Goal: Find contact information: Find contact information

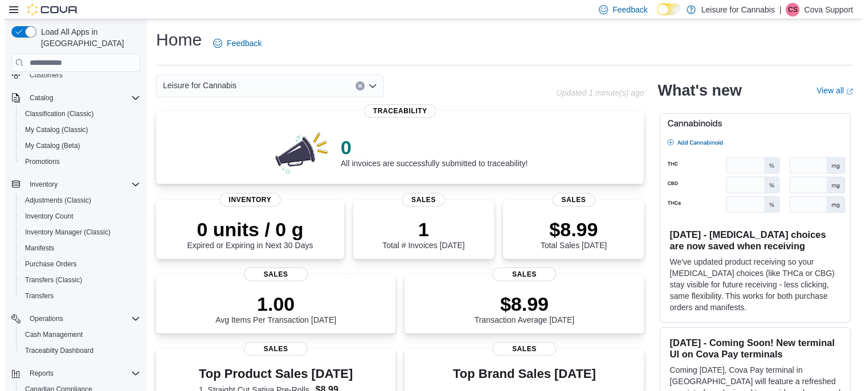
scroll to position [114, 0]
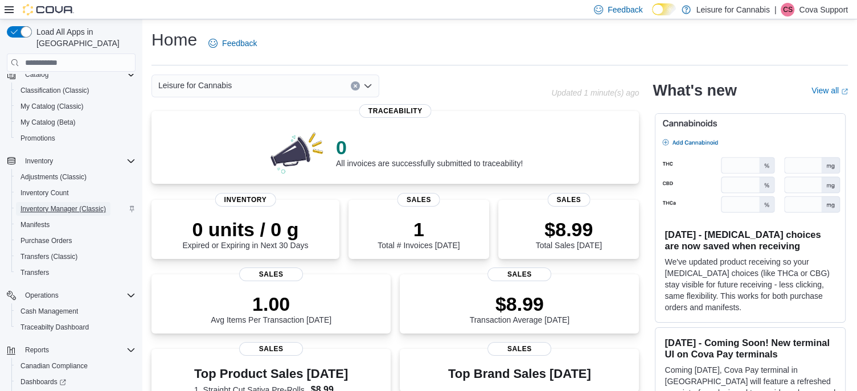
click at [65, 205] on span "Inventory Manager (Classic)" at bounding box center [63, 209] width 85 height 9
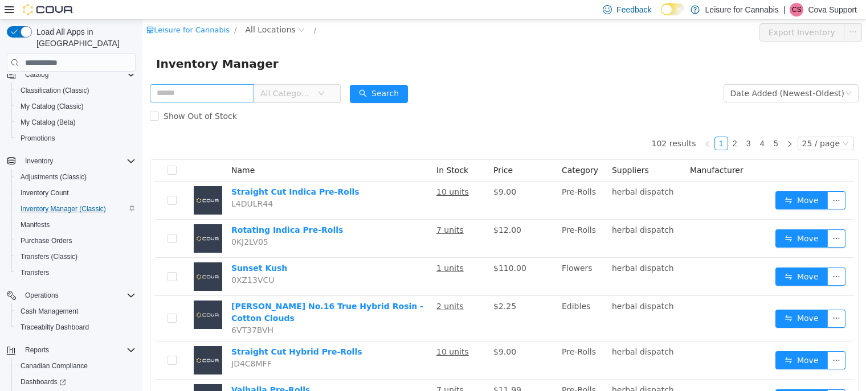
click at [184, 92] on input "text" at bounding box center [202, 93] width 104 height 18
click at [529, 47] on div "Inventory Manager" at bounding box center [504, 64] width 724 height 36
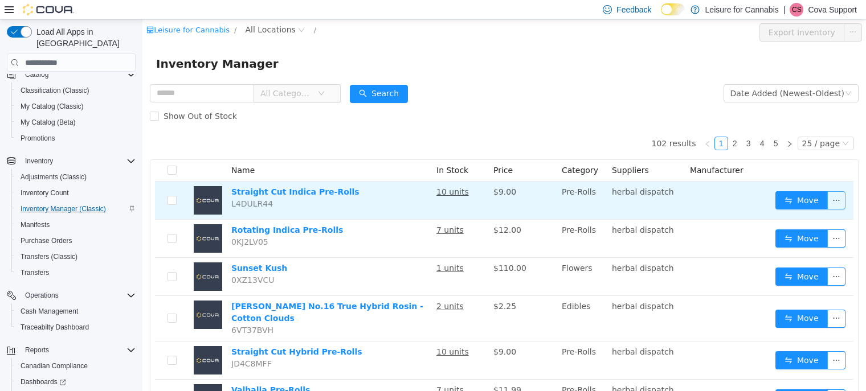
click at [829, 198] on button "button" at bounding box center [836, 200] width 18 height 18
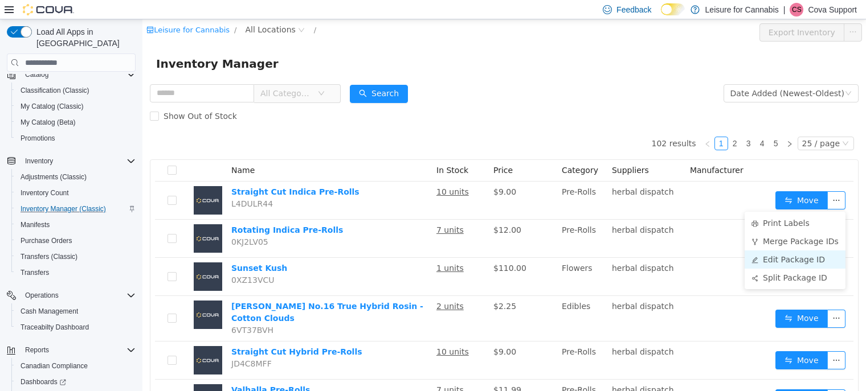
click at [775, 258] on li "Edit Package ID" at bounding box center [795, 260] width 101 height 18
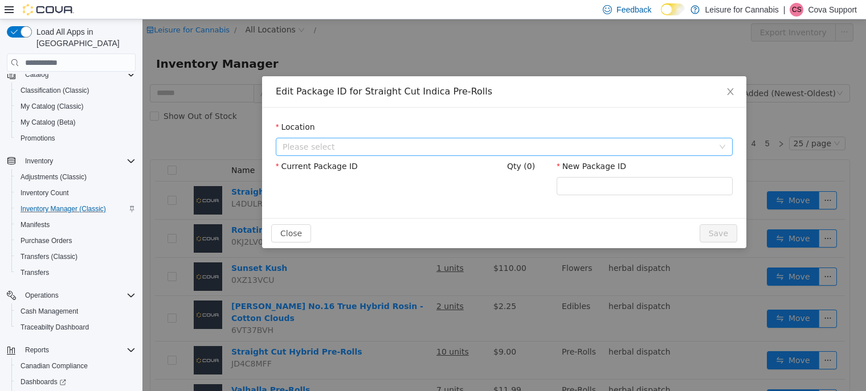
click at [333, 146] on span "Please select" at bounding box center [498, 146] width 431 height 11
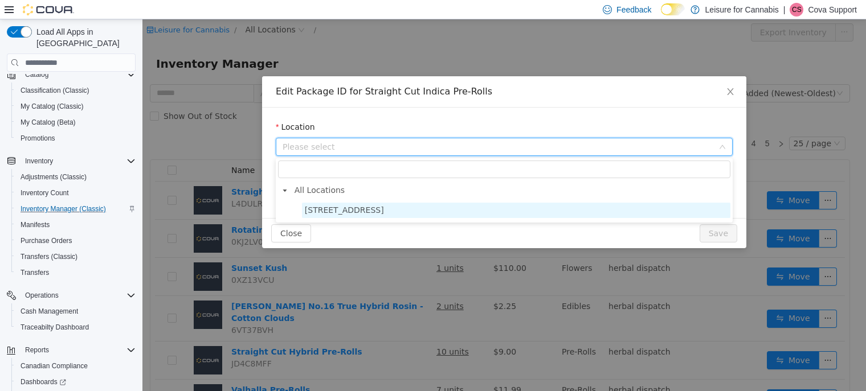
click at [335, 210] on span "[STREET_ADDRESS]" at bounding box center [344, 210] width 79 height 9
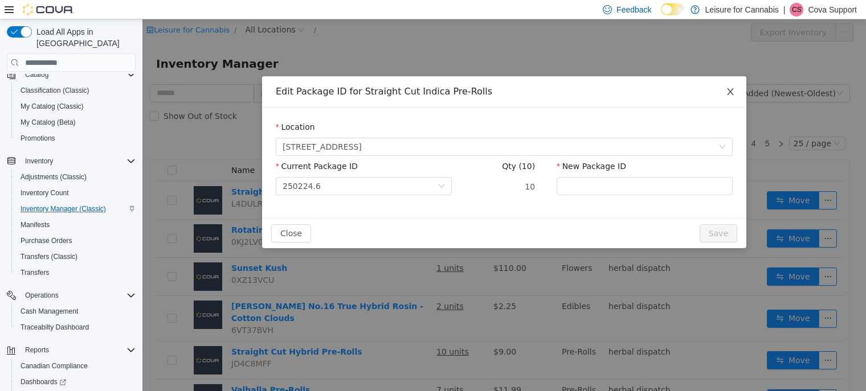
click at [728, 87] on span "Close" at bounding box center [730, 92] width 32 height 32
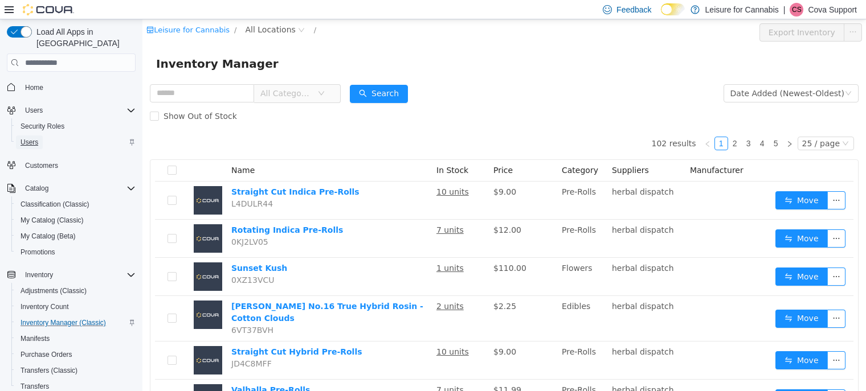
click at [30, 138] on span "Users" at bounding box center [30, 142] width 18 height 9
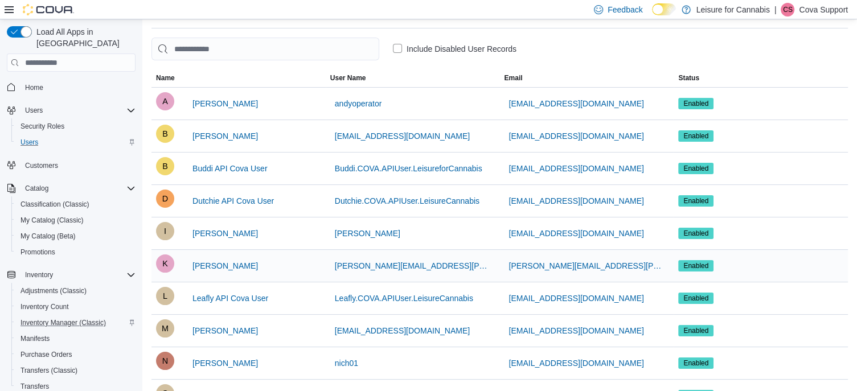
scroll to position [57, 0]
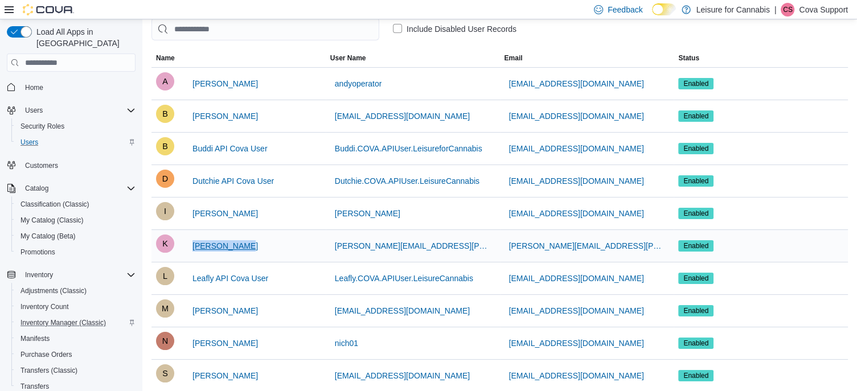
drag, startPoint x: 248, startPoint y: 244, endPoint x: 191, endPoint y: 247, distance: 57.6
click at [191, 247] on div "K [PERSON_NAME]" at bounding box center [238, 246] width 165 height 23
copy span "[PERSON_NAME]"
drag, startPoint x: 693, startPoint y: 9, endPoint x: 771, endPoint y: 8, distance: 78.1
click at [771, 8] on div "Feedback Dark Mode Leisure for Cannabis | [PERSON_NAME] Support" at bounding box center [719, 9] width 259 height 23
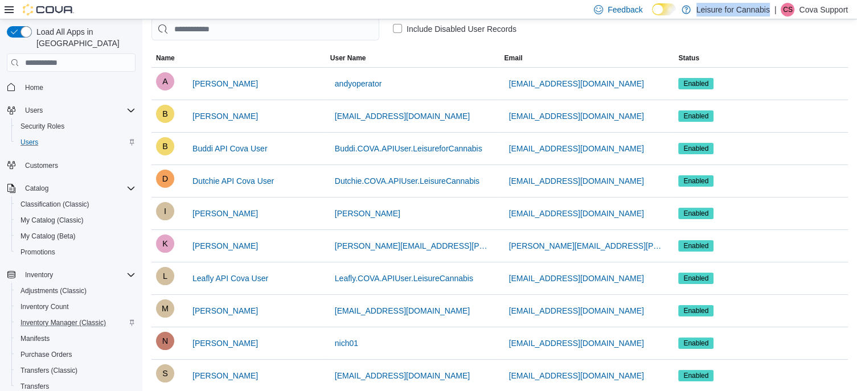
copy p "Leisure for Cannabis"
